Goal: Register for event/course

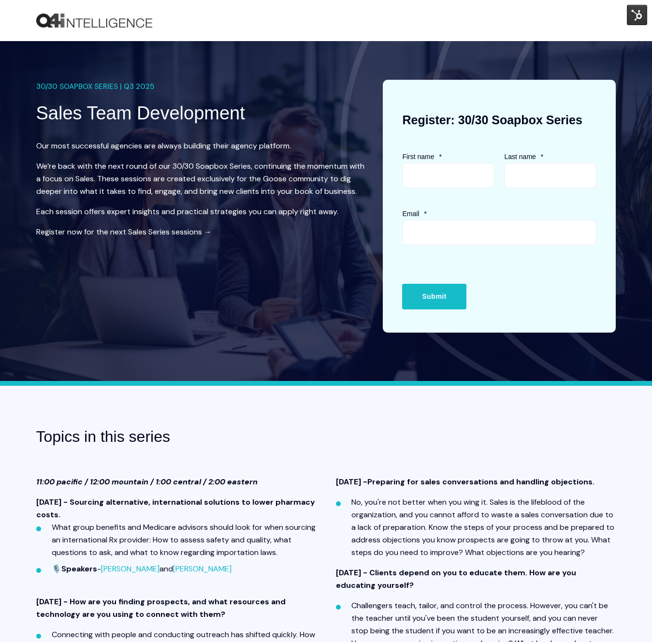
click at [630, 12] on img at bounding box center [637, 15] width 20 height 20
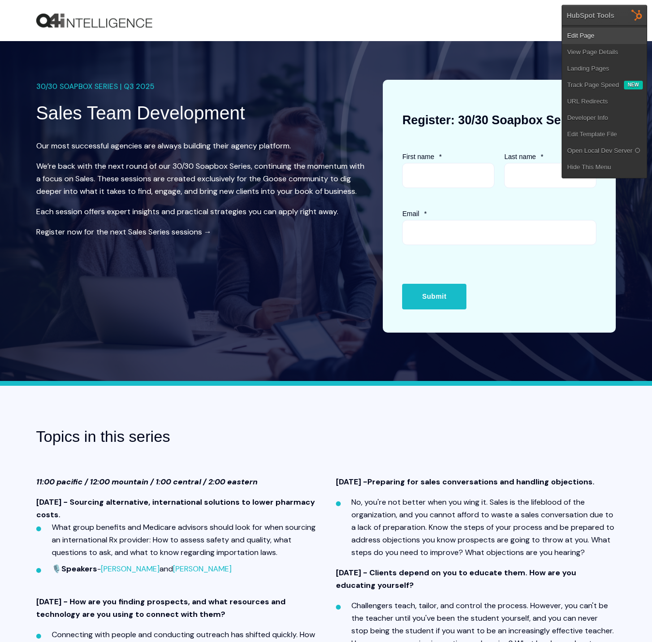
click at [618, 33] on link "Edit Page" at bounding box center [604, 36] width 85 height 16
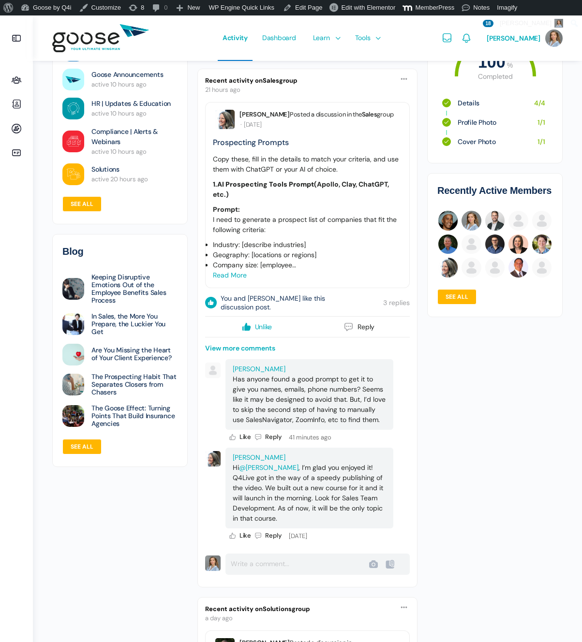
scroll to position [138, 0]
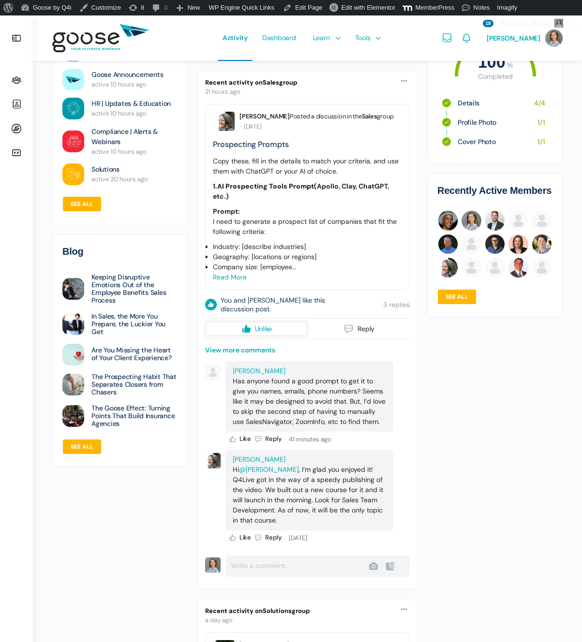
click at [260, 327] on span "Unlike" at bounding box center [263, 328] width 17 height 7
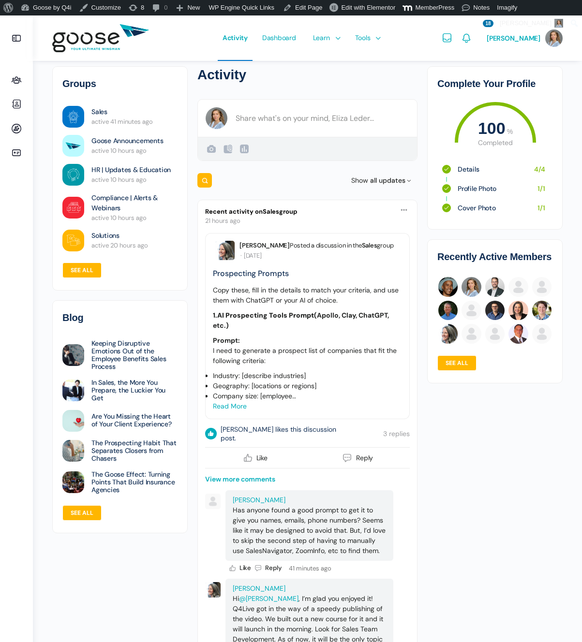
scroll to position [0, 0]
